Goal: Information Seeking & Learning: Learn about a topic

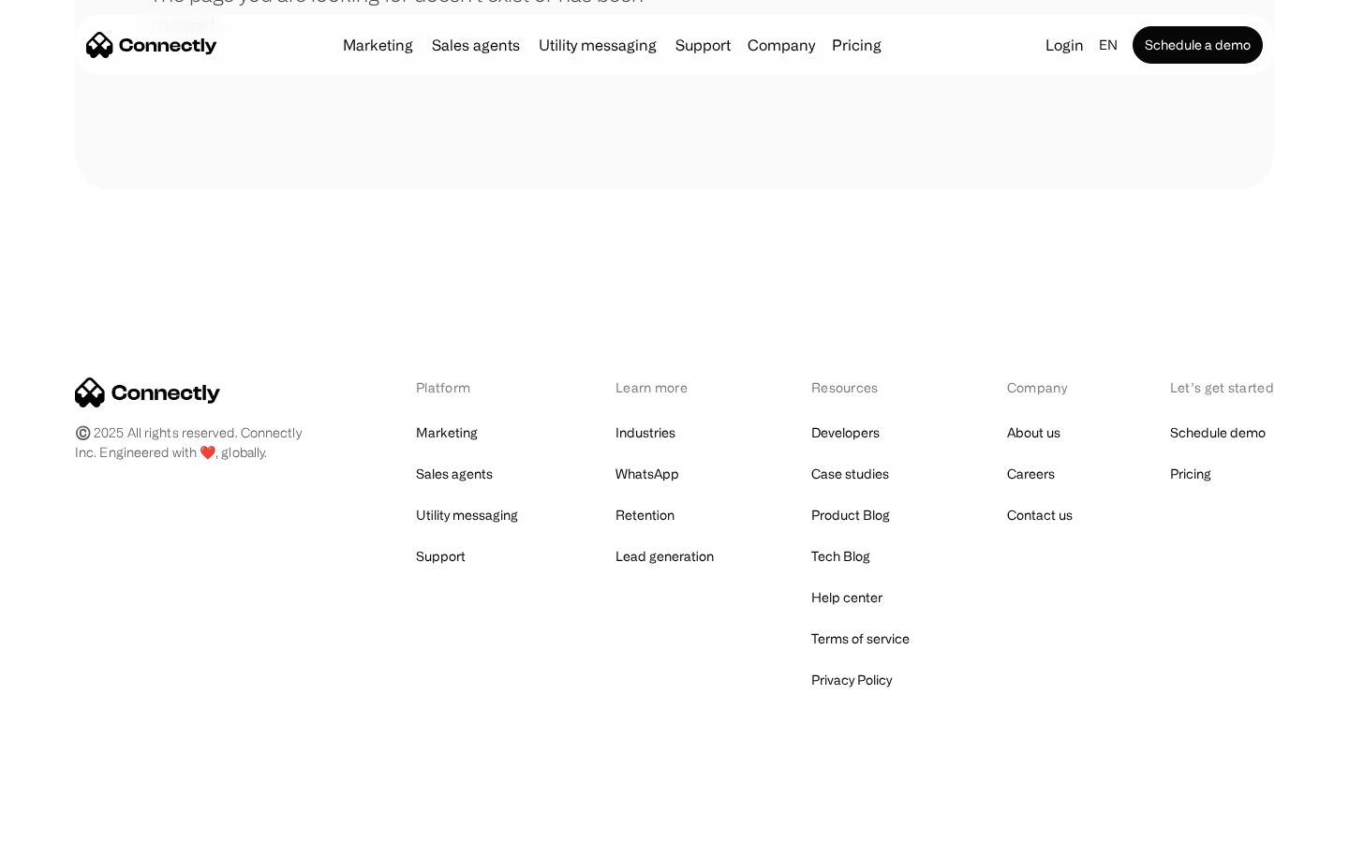
scroll to position [342, 0]
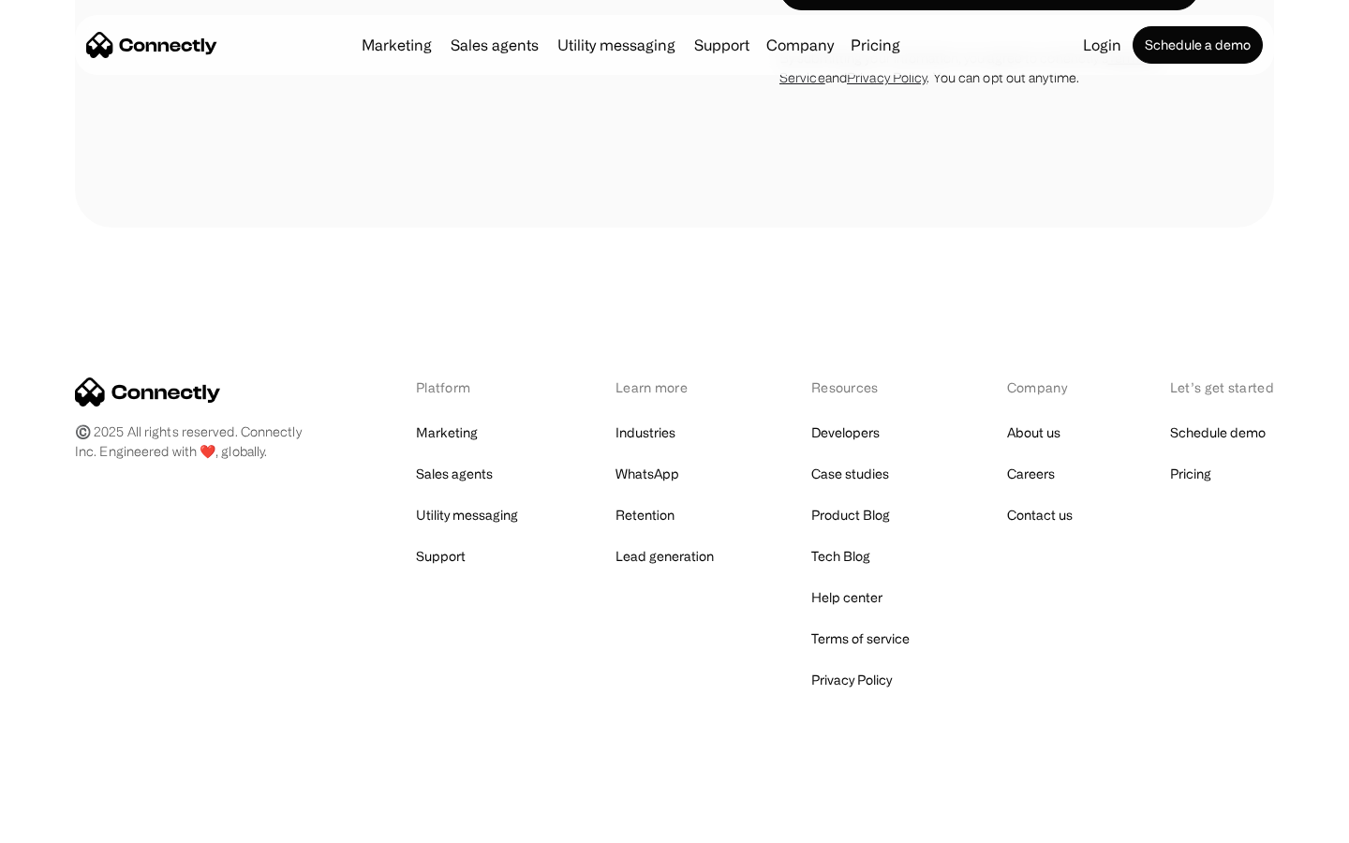
scroll to position [3167, 0]
